Goal: Task Accomplishment & Management: Use online tool/utility

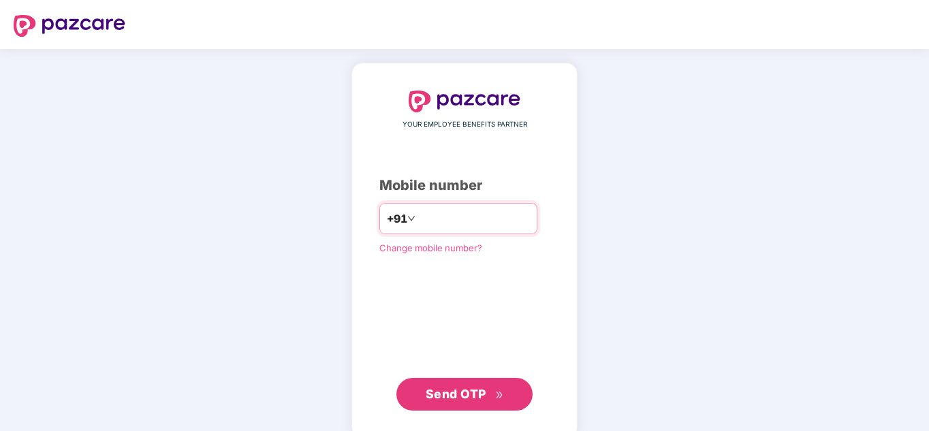
drag, startPoint x: 0, startPoint y: 0, endPoint x: 450, endPoint y: 221, distance: 501.1
click at [450, 221] on input "number" at bounding box center [474, 219] width 112 height 22
type input "**********"
click at [473, 386] on span "Send OTP" at bounding box center [465, 394] width 78 height 19
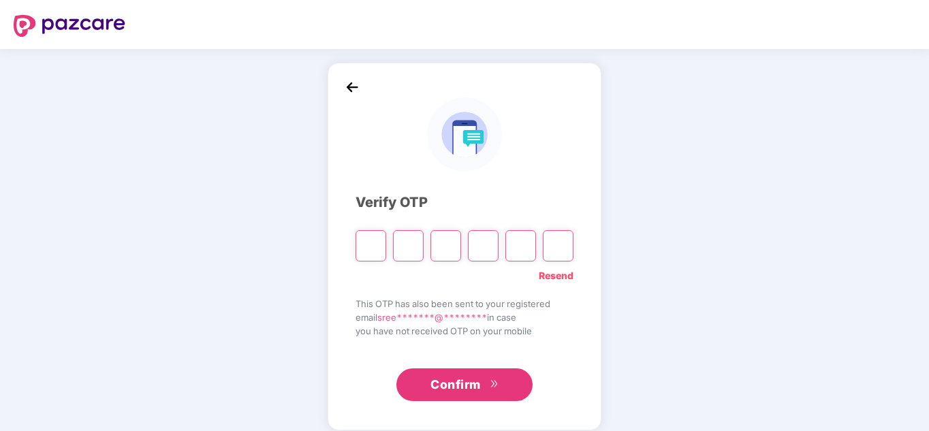
type input "*"
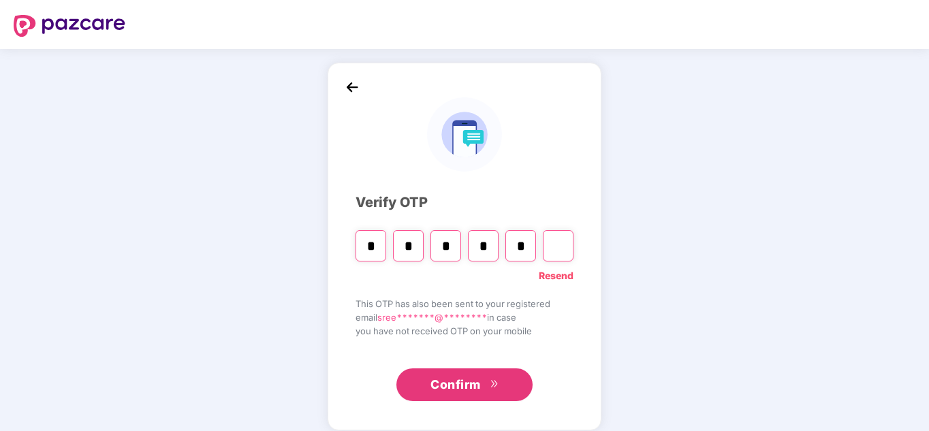
type input "*"
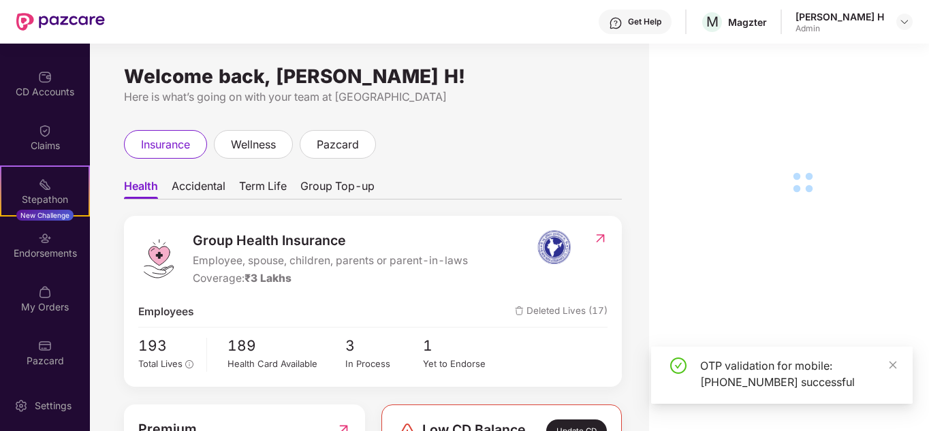
scroll to position [148, 0]
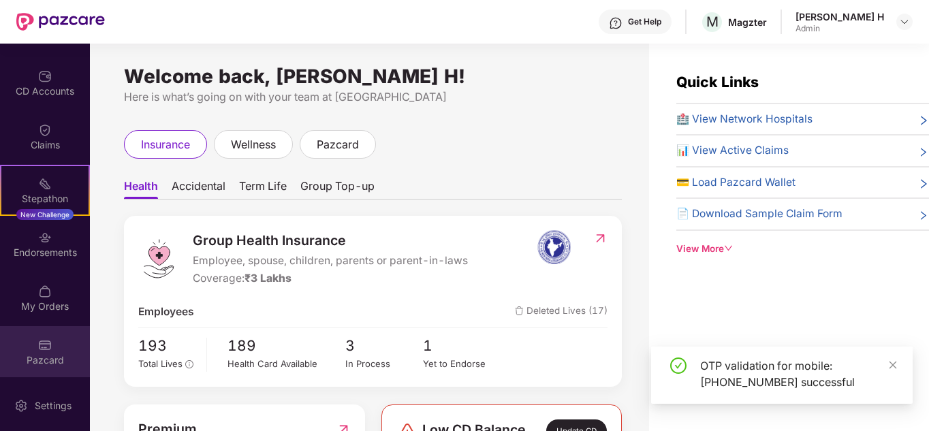
click at [53, 345] on div "Pazcard" at bounding box center [45, 351] width 90 height 51
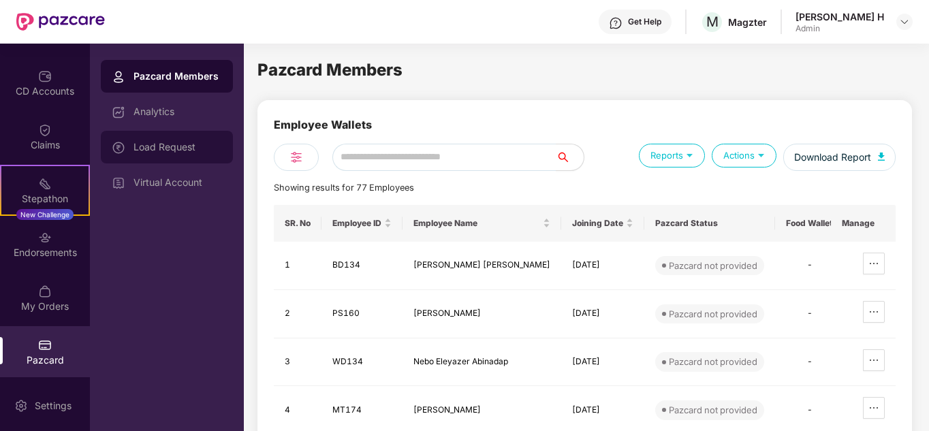
click at [175, 144] on div "Load Request" at bounding box center [177, 147] width 89 height 11
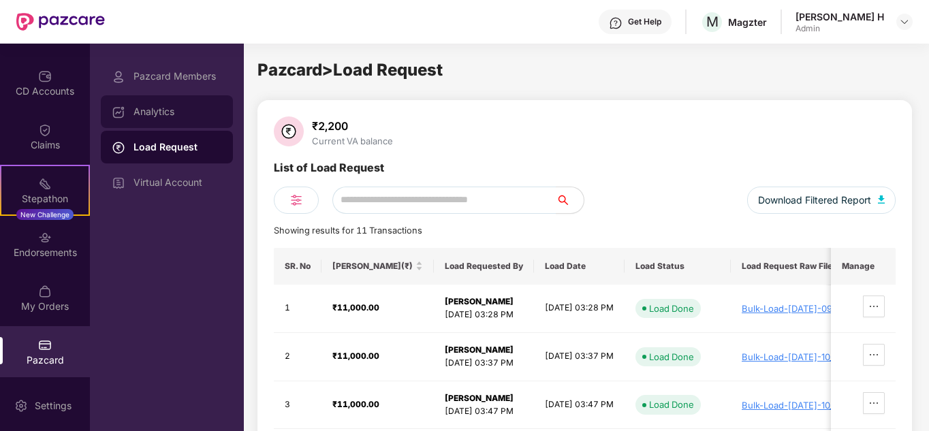
click at [166, 110] on div "Analytics" at bounding box center [177, 111] width 89 height 11
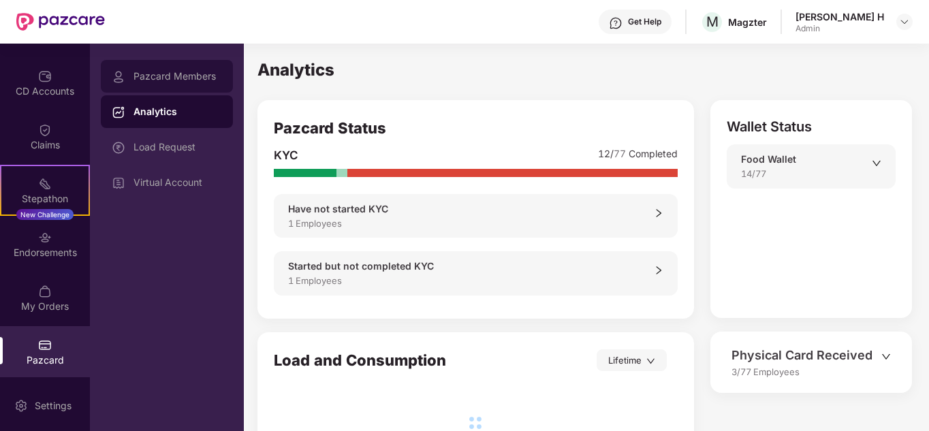
click at [178, 67] on div "Pazcard Members" at bounding box center [167, 76] width 132 height 33
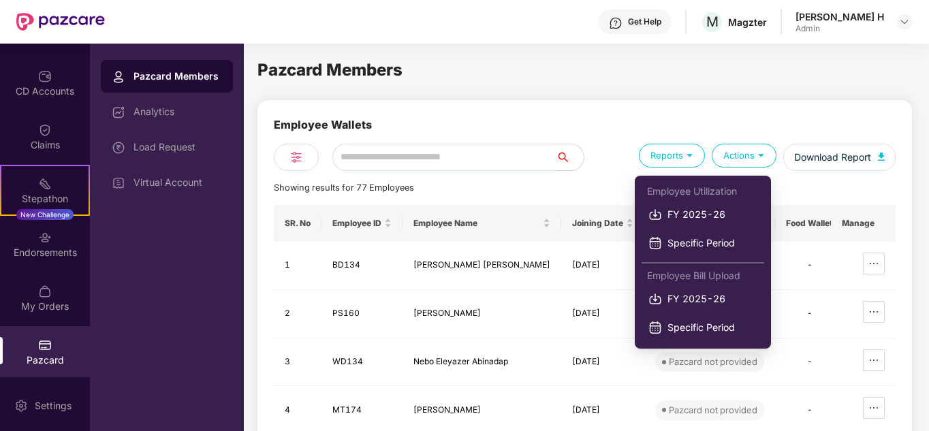
click at [689, 157] on img at bounding box center [689, 154] width 13 height 13
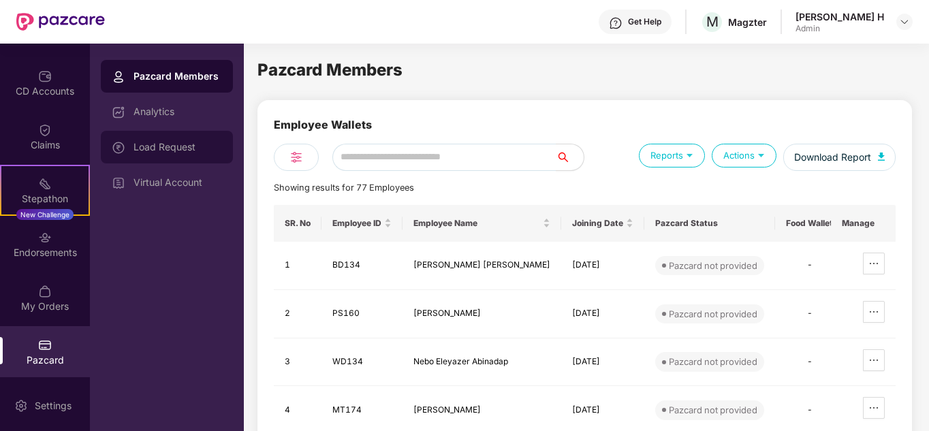
click at [159, 152] on div "Load Request" at bounding box center [177, 147] width 89 height 11
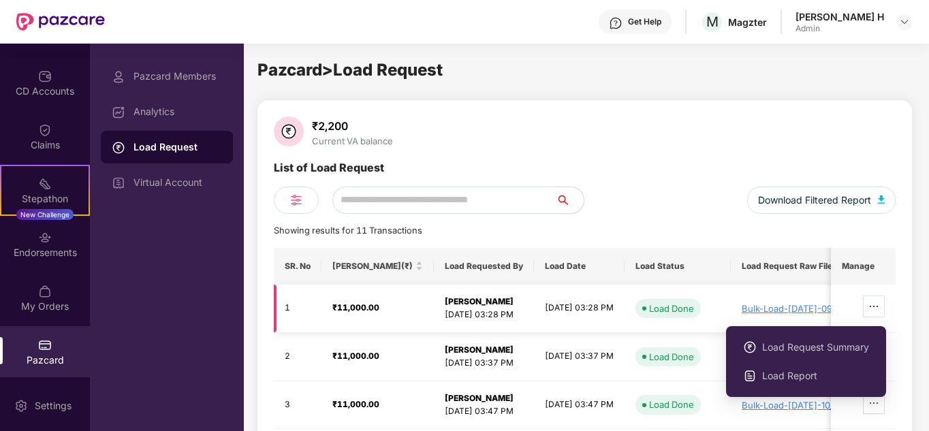
click at [872, 309] on icon "ellipsis" at bounding box center [873, 306] width 11 height 11
click at [844, 343] on span "Load Request Summary" at bounding box center [815, 347] width 107 height 15
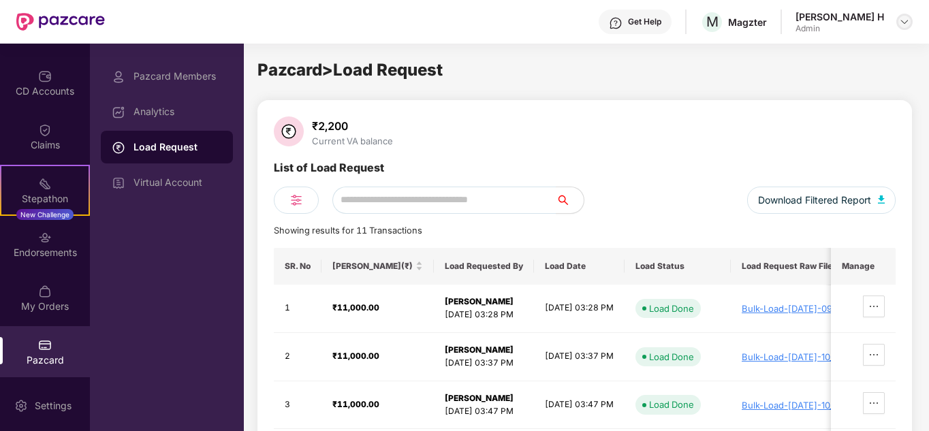
click at [900, 20] on img at bounding box center [904, 21] width 11 height 11
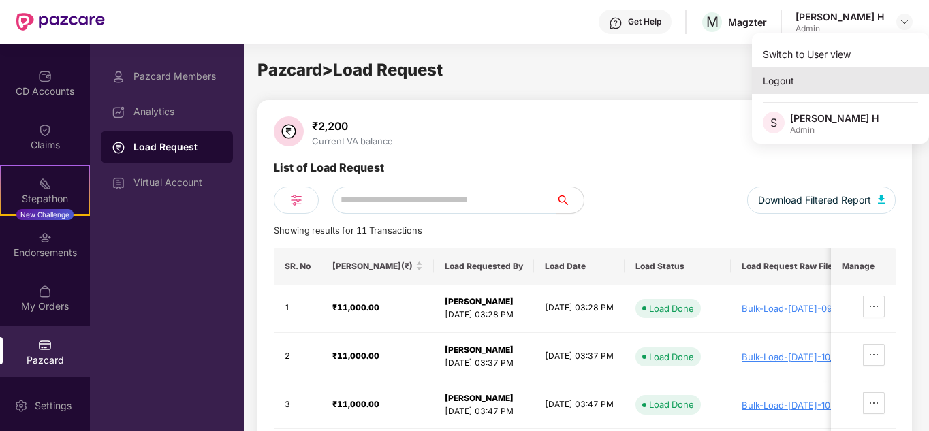
click at [786, 87] on div "Logout" at bounding box center [840, 80] width 177 height 27
